Goal: Navigation & Orientation: Find specific page/section

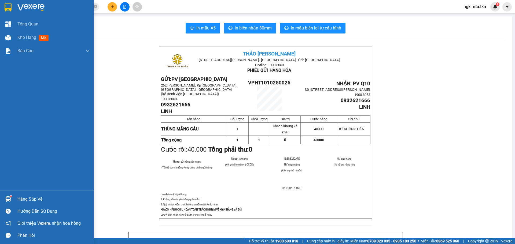
click at [16, 13] on div at bounding box center [47, 8] width 94 height 17
click at [16, 12] on div at bounding box center [47, 8] width 94 height 17
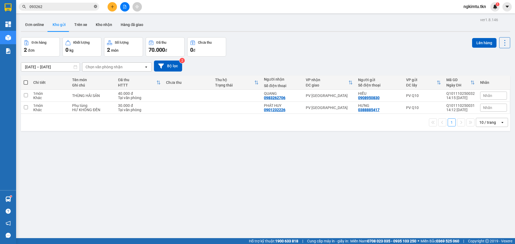
click at [96, 8] on icon "close-circle" at bounding box center [95, 6] width 3 height 3
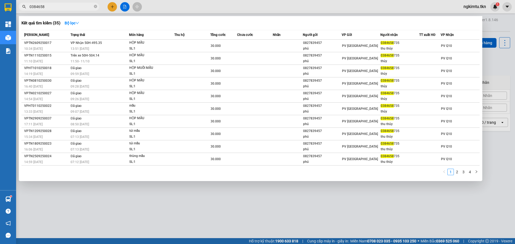
type input "0384658"
